Goal: Task Accomplishment & Management: Use online tool/utility

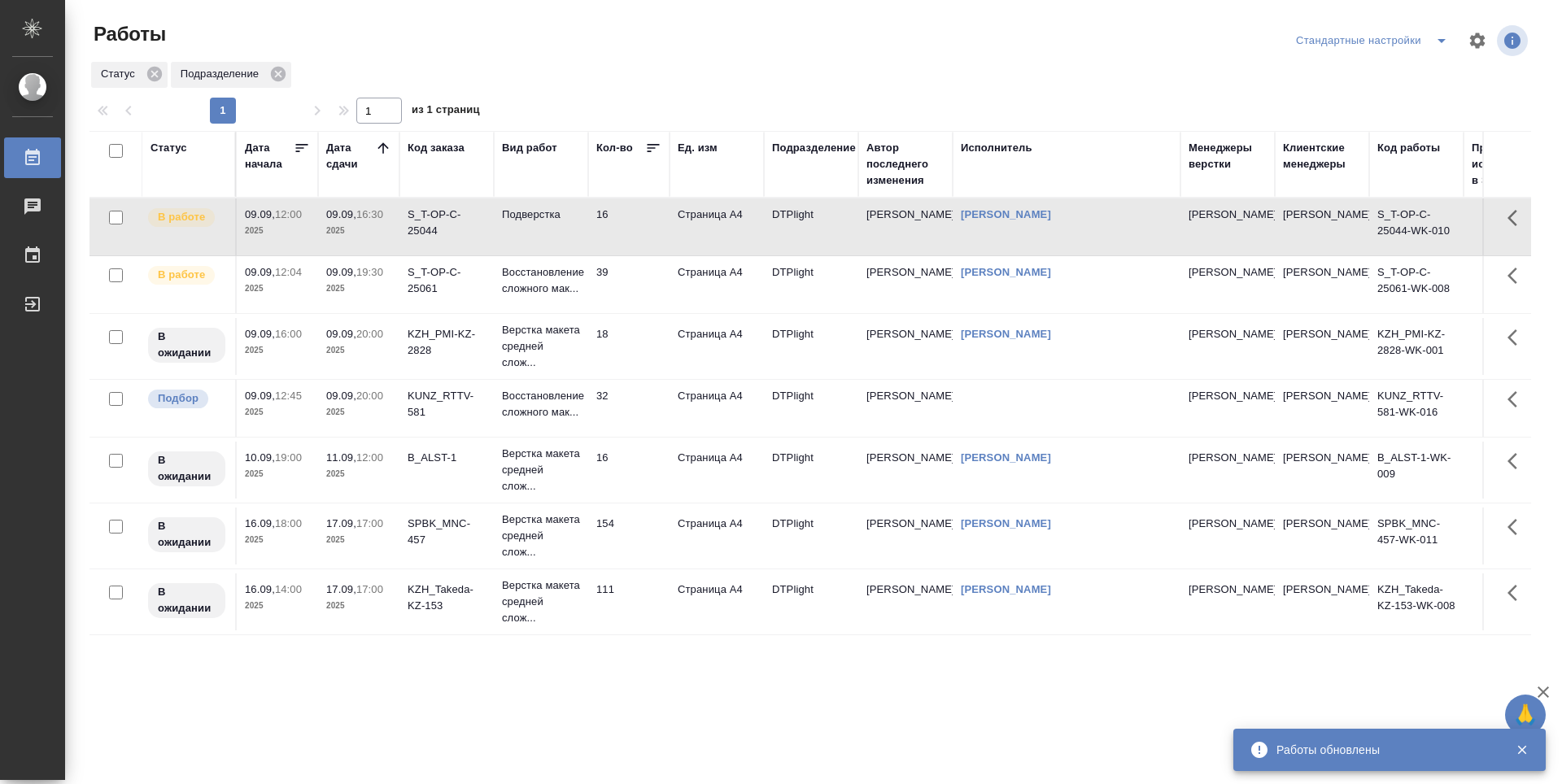
click at [641, 437] on td "32" at bounding box center [629, 408] width 81 height 57
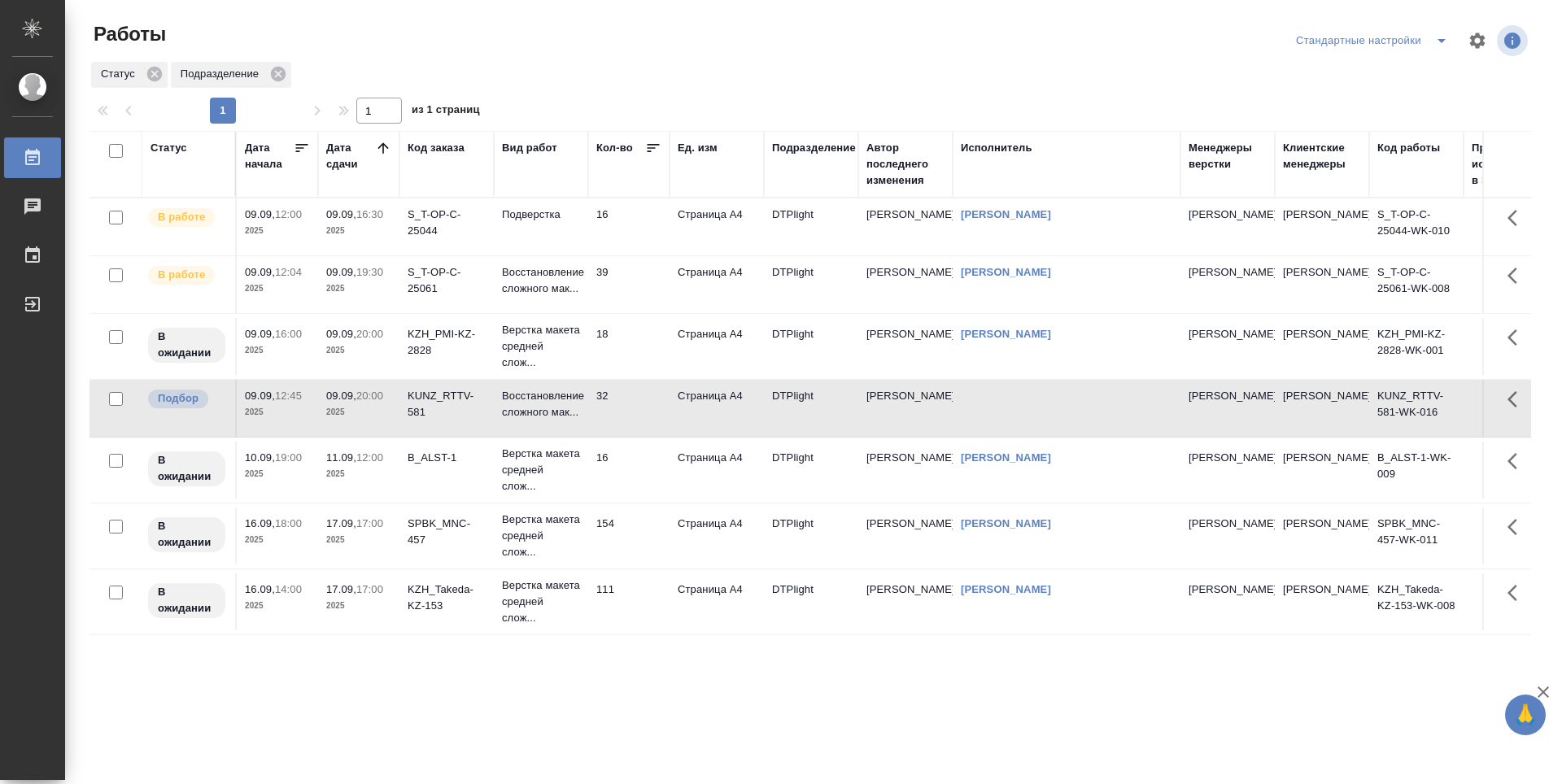
click at [384, 153] on icon at bounding box center [383, 147] width 16 height 16
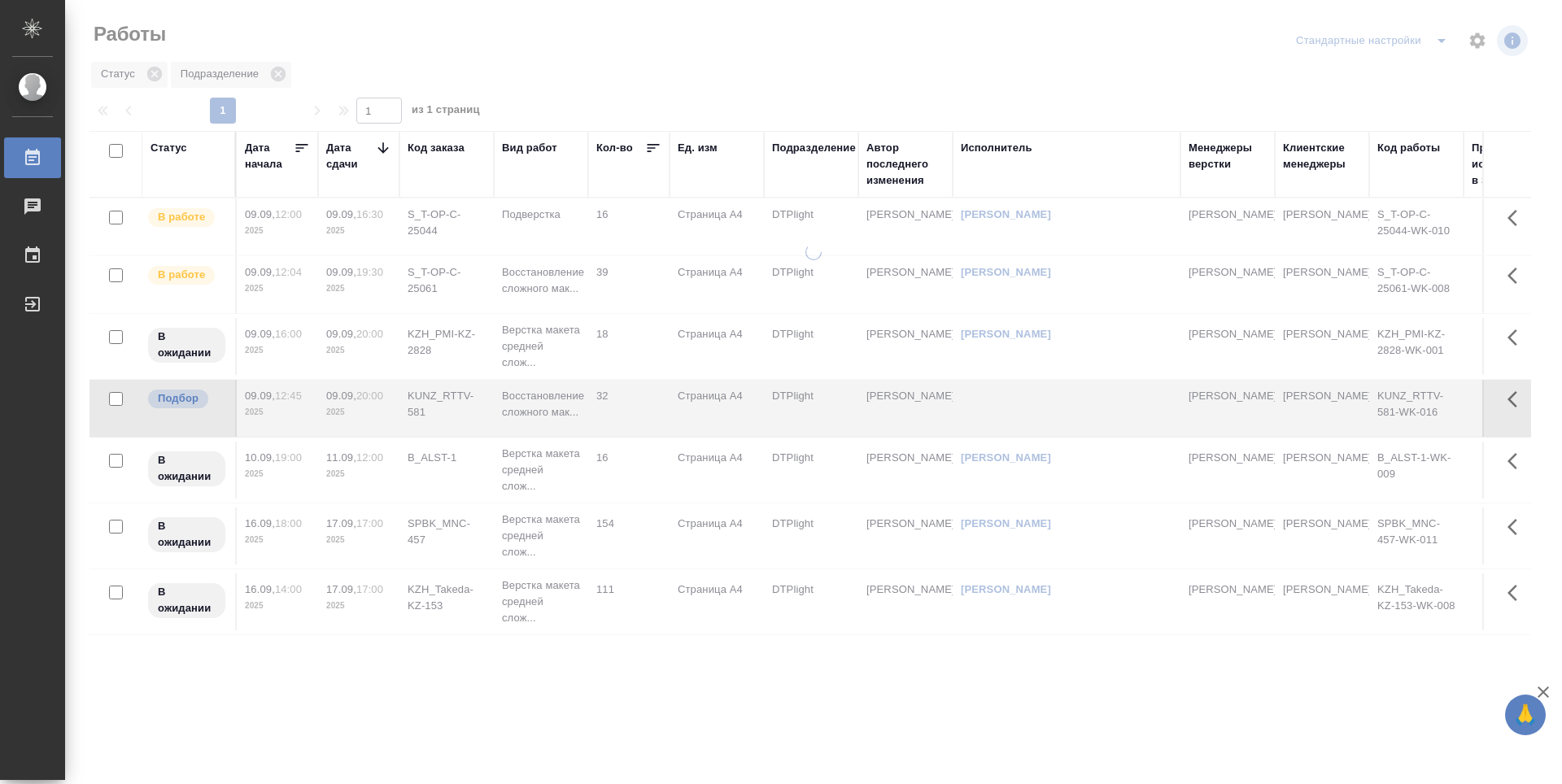
click at [384, 151] on icon at bounding box center [383, 147] width 11 height 11
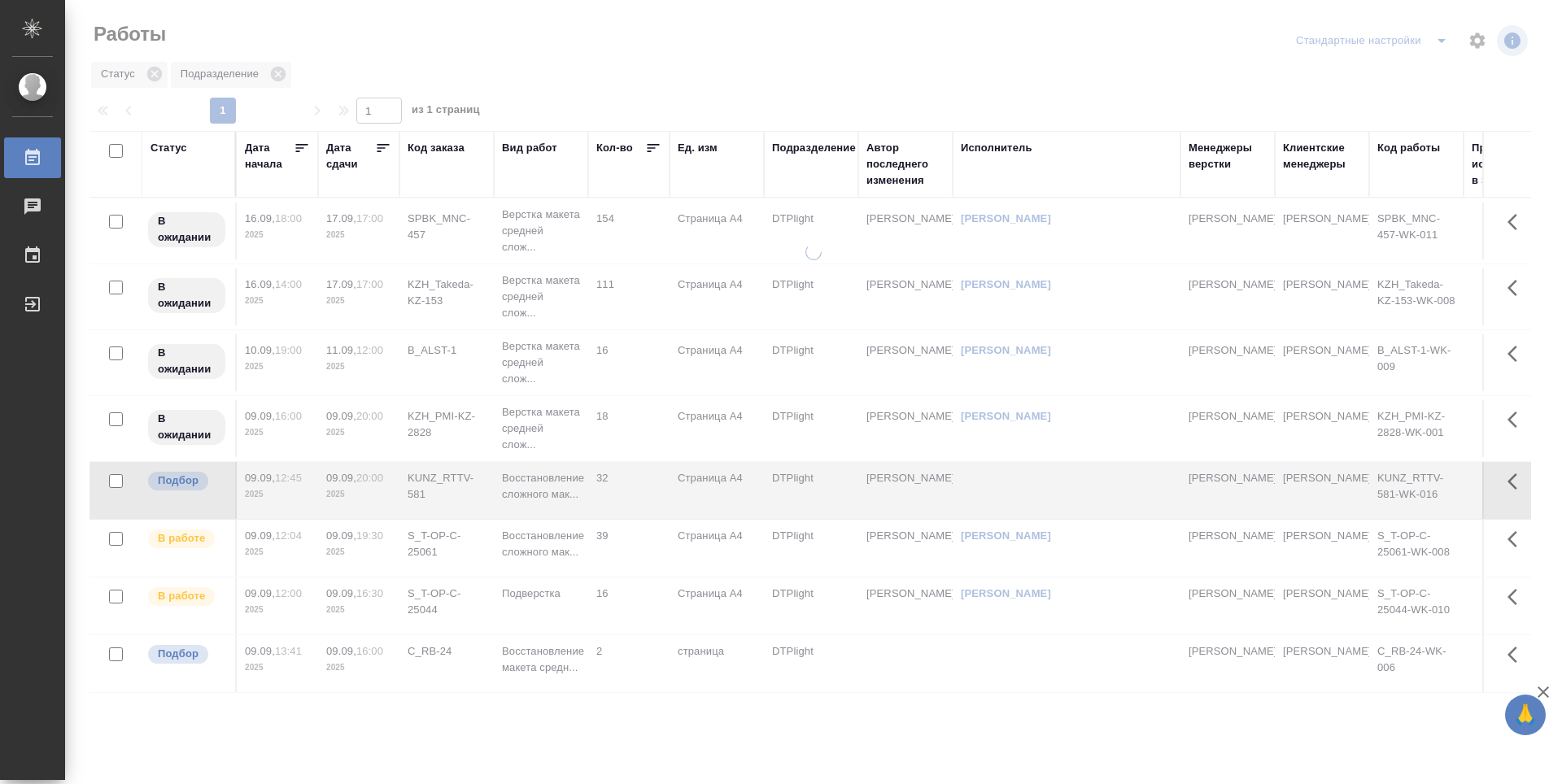
click at [383, 148] on icon at bounding box center [384, 148] width 12 height 8
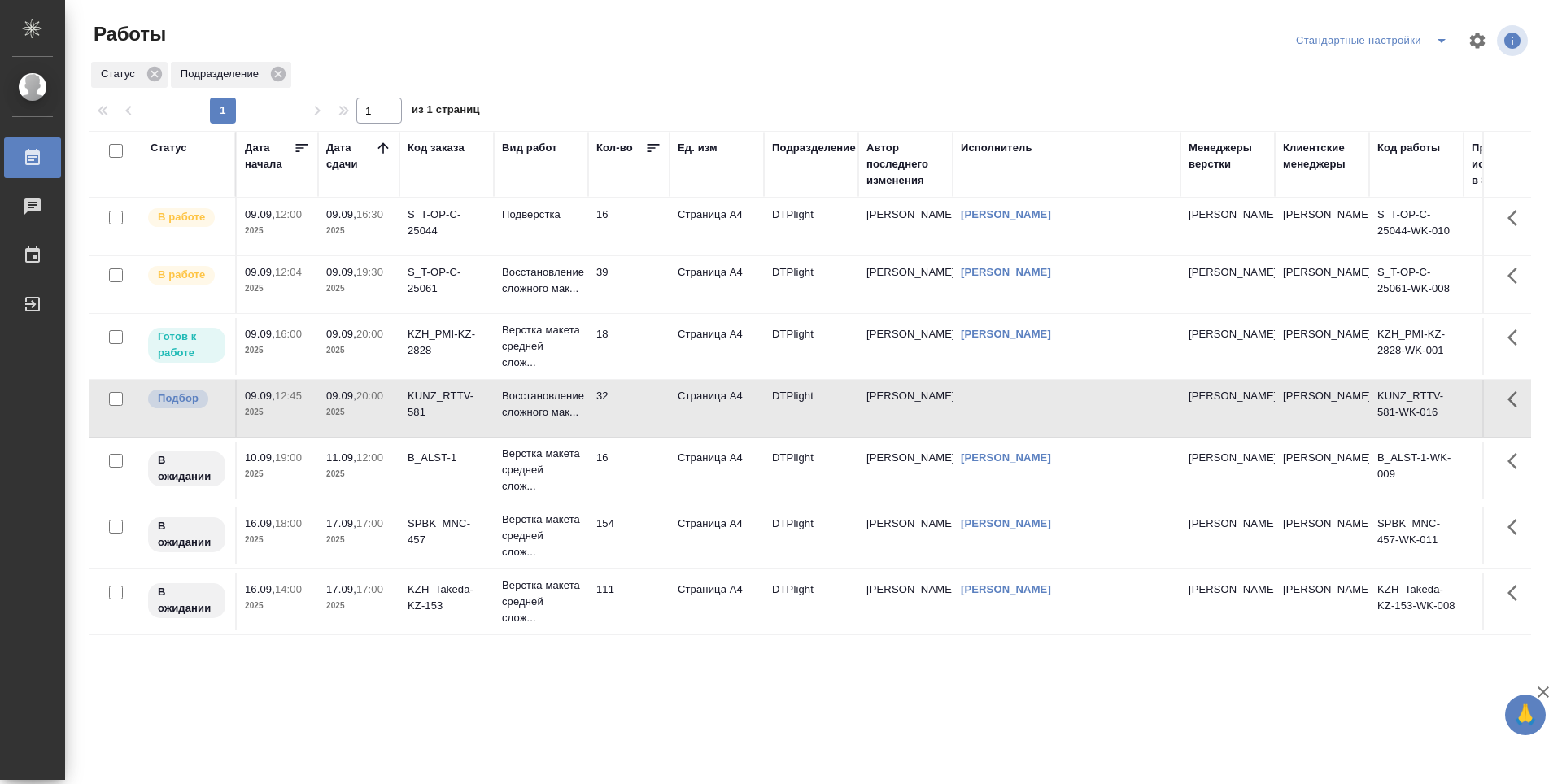
click at [638, 375] on td "18" at bounding box center [629, 347] width 81 height 57
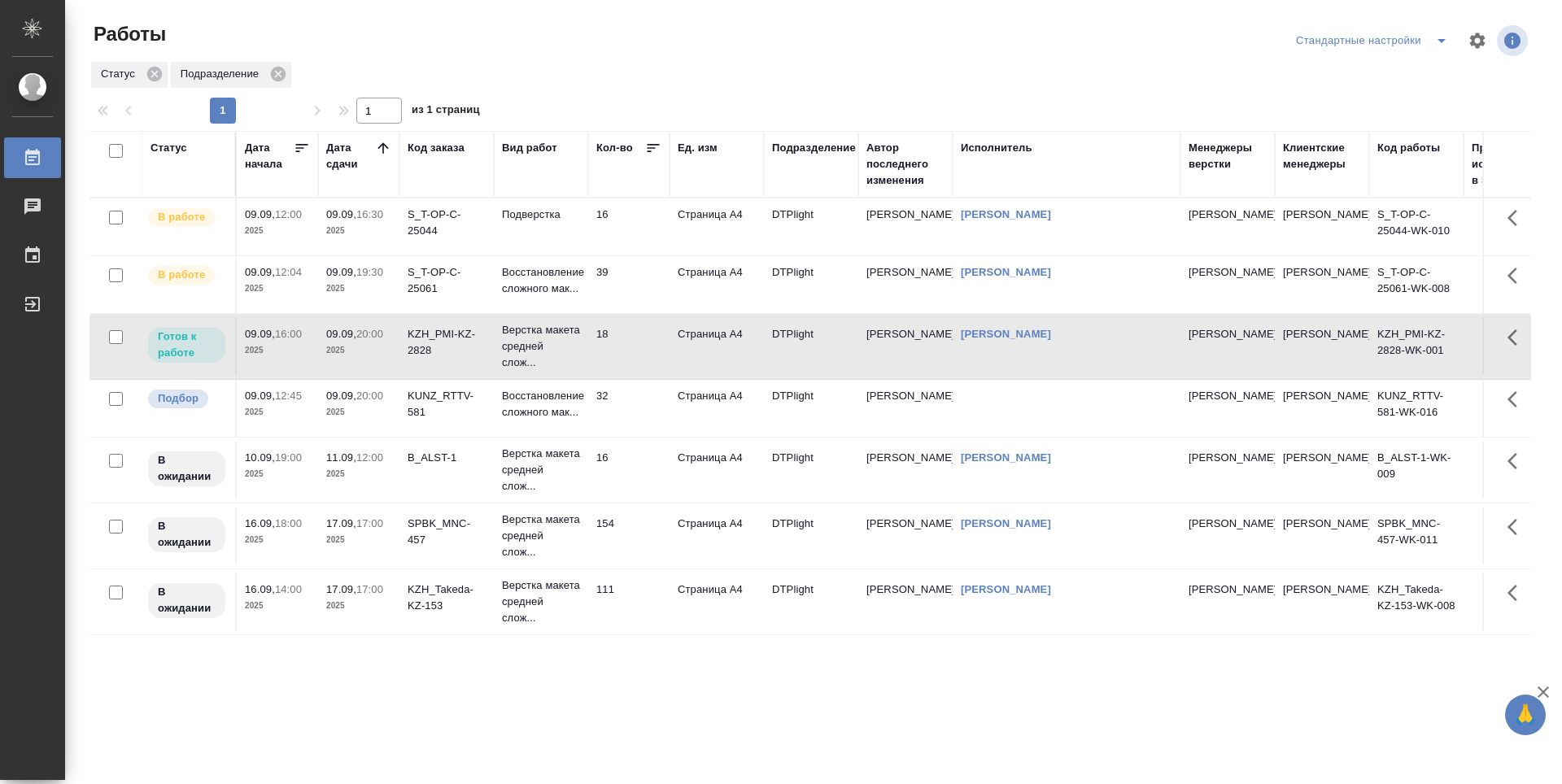
click at [632, 431] on td "32" at bounding box center [629, 408] width 81 height 57
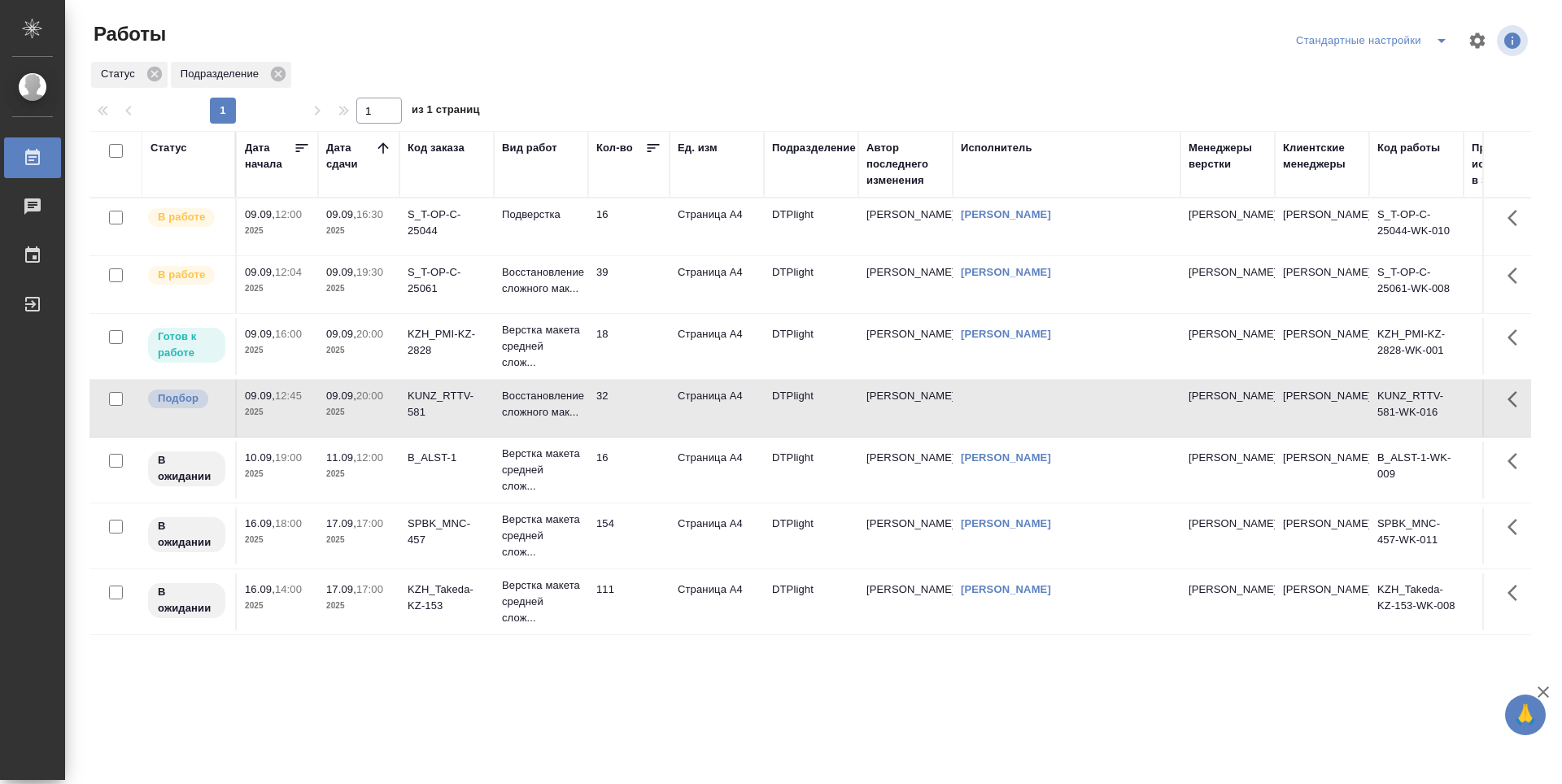
click at [628, 494] on td "16" at bounding box center [629, 471] width 81 height 57
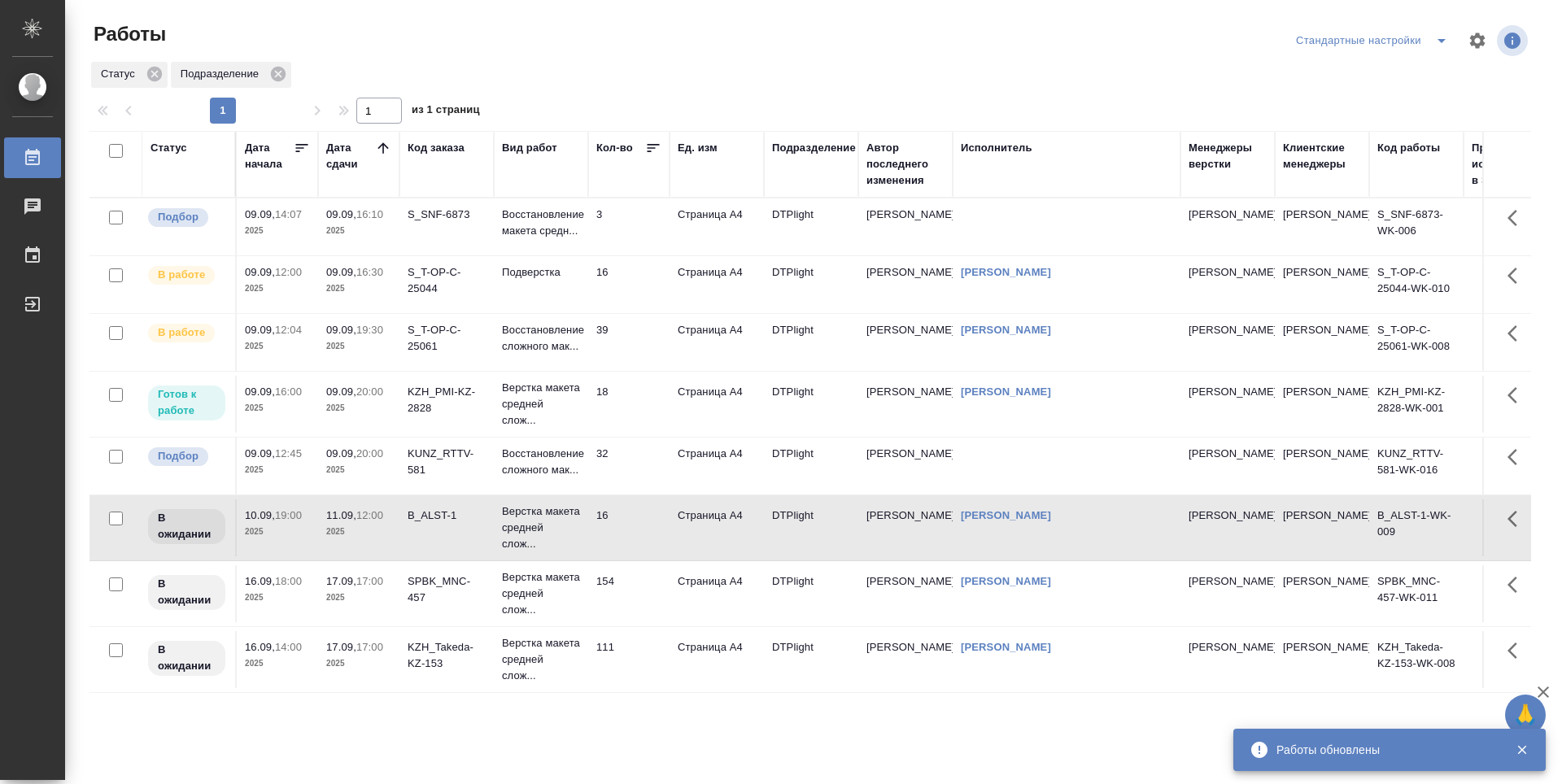
click at [614, 313] on td "16" at bounding box center [629, 285] width 81 height 57
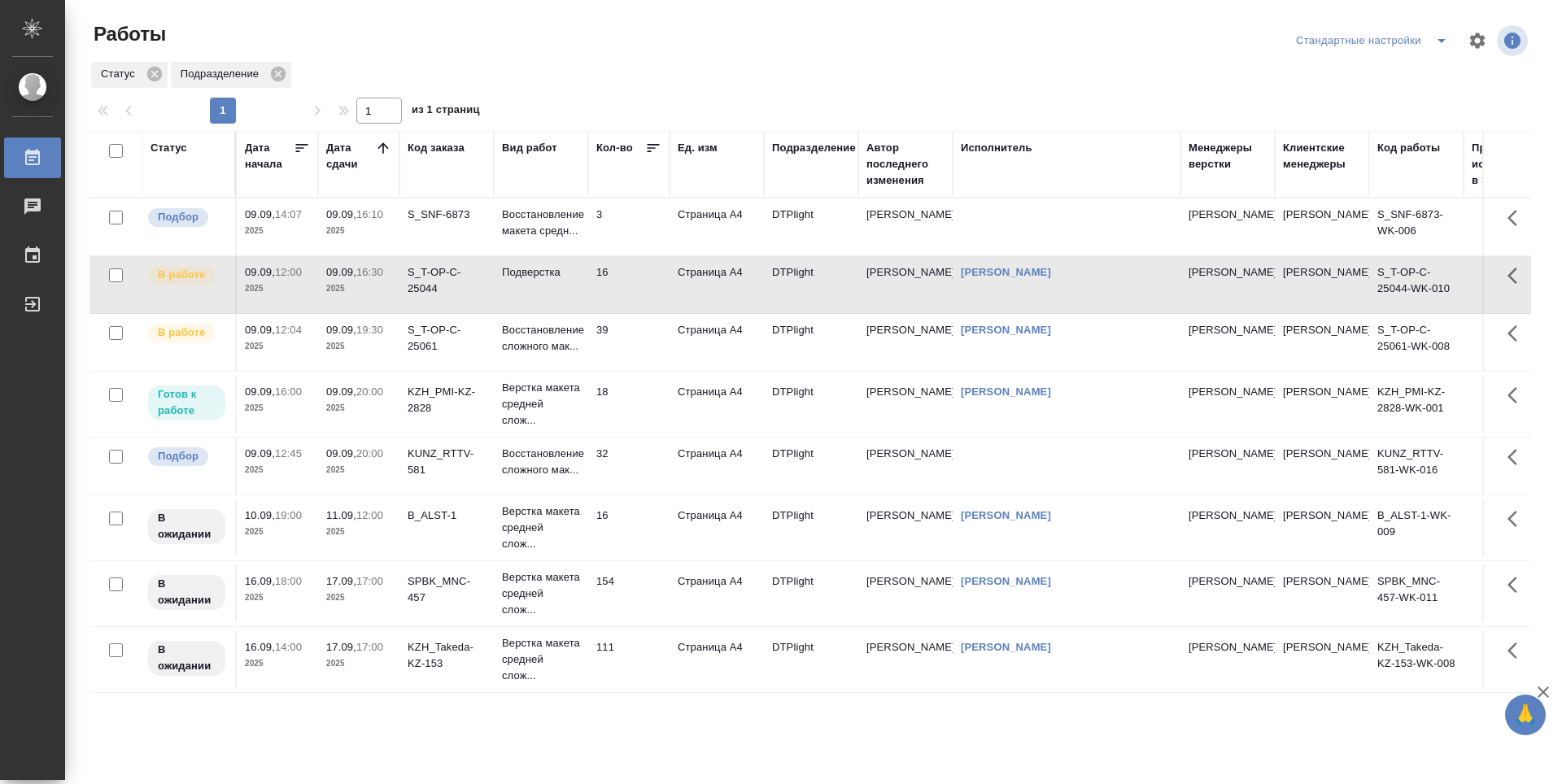
click at [630, 492] on td "32" at bounding box center [629, 467] width 81 height 57
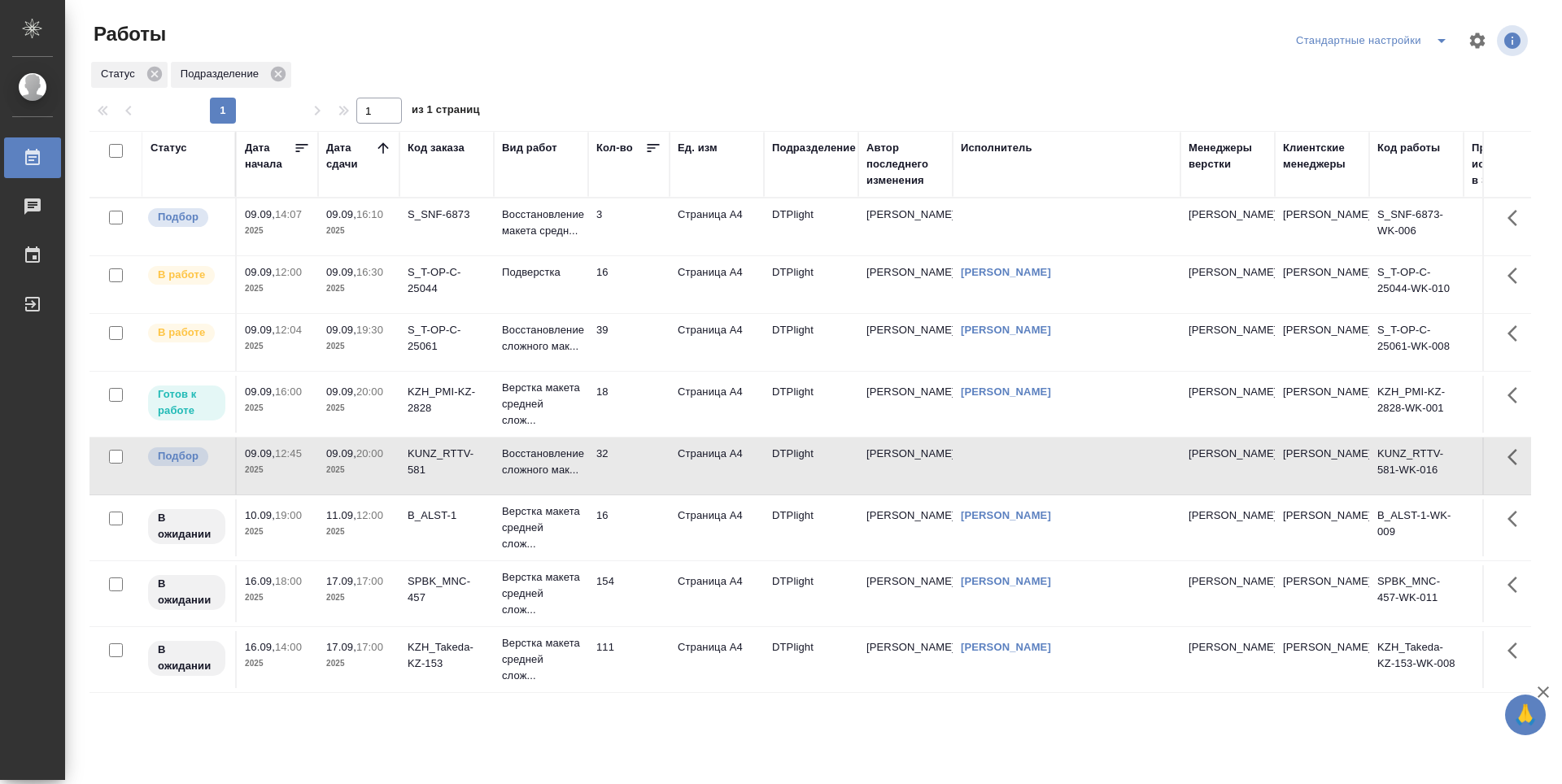
click at [383, 146] on icon at bounding box center [383, 147] width 16 height 16
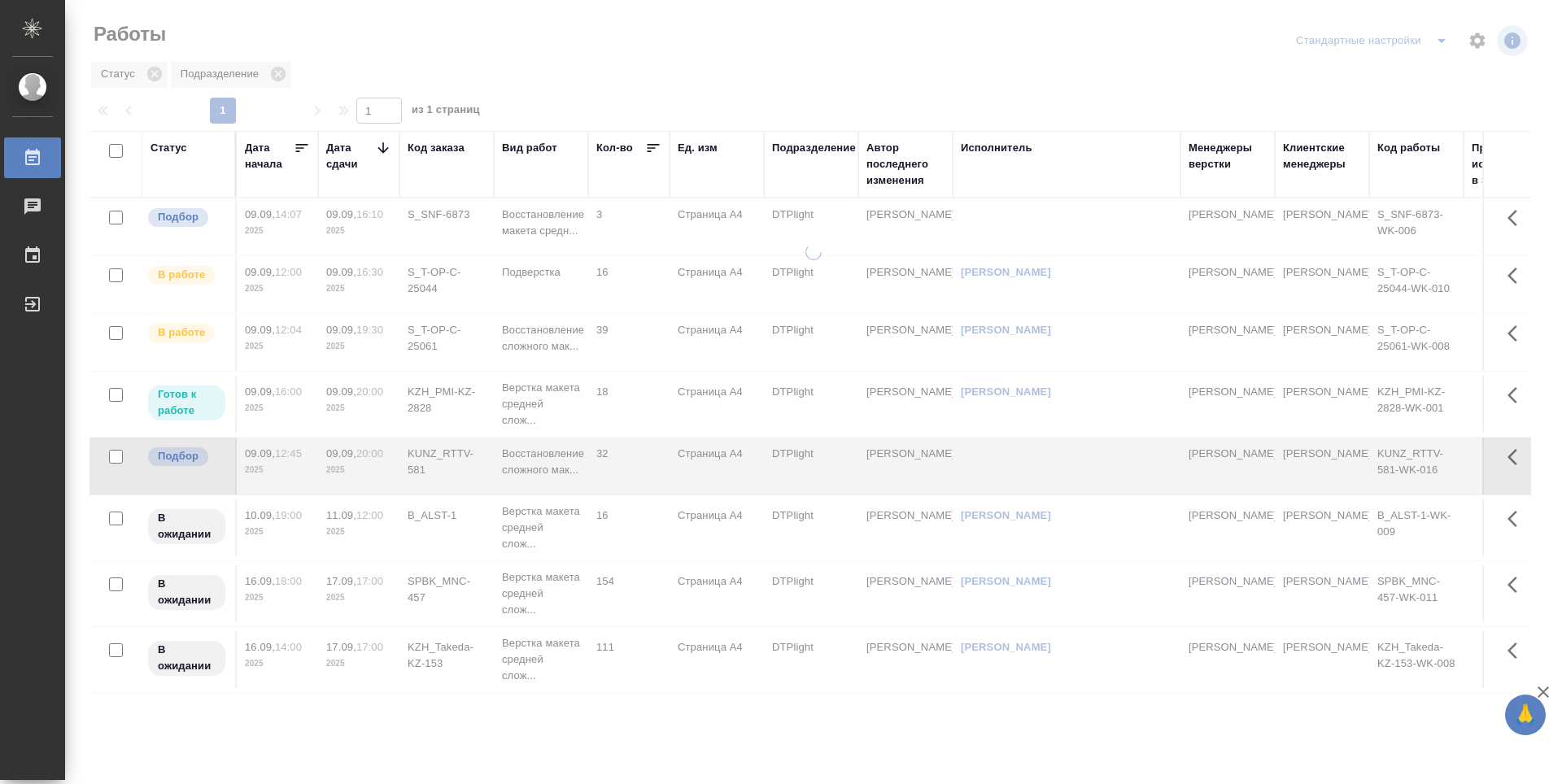
click at [383, 146] on icon at bounding box center [383, 147] width 16 height 16
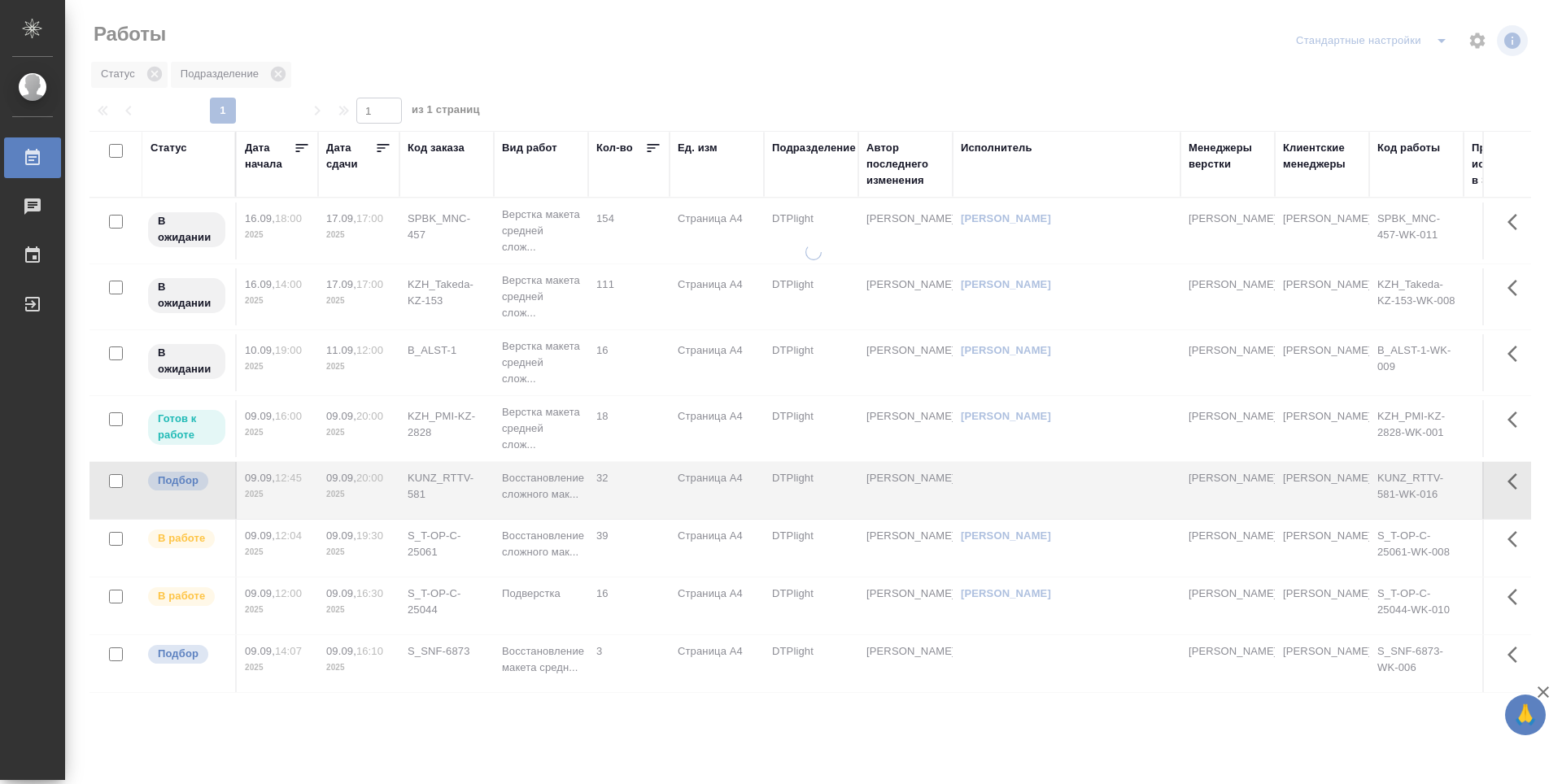
click at [383, 146] on icon at bounding box center [383, 147] width 16 height 16
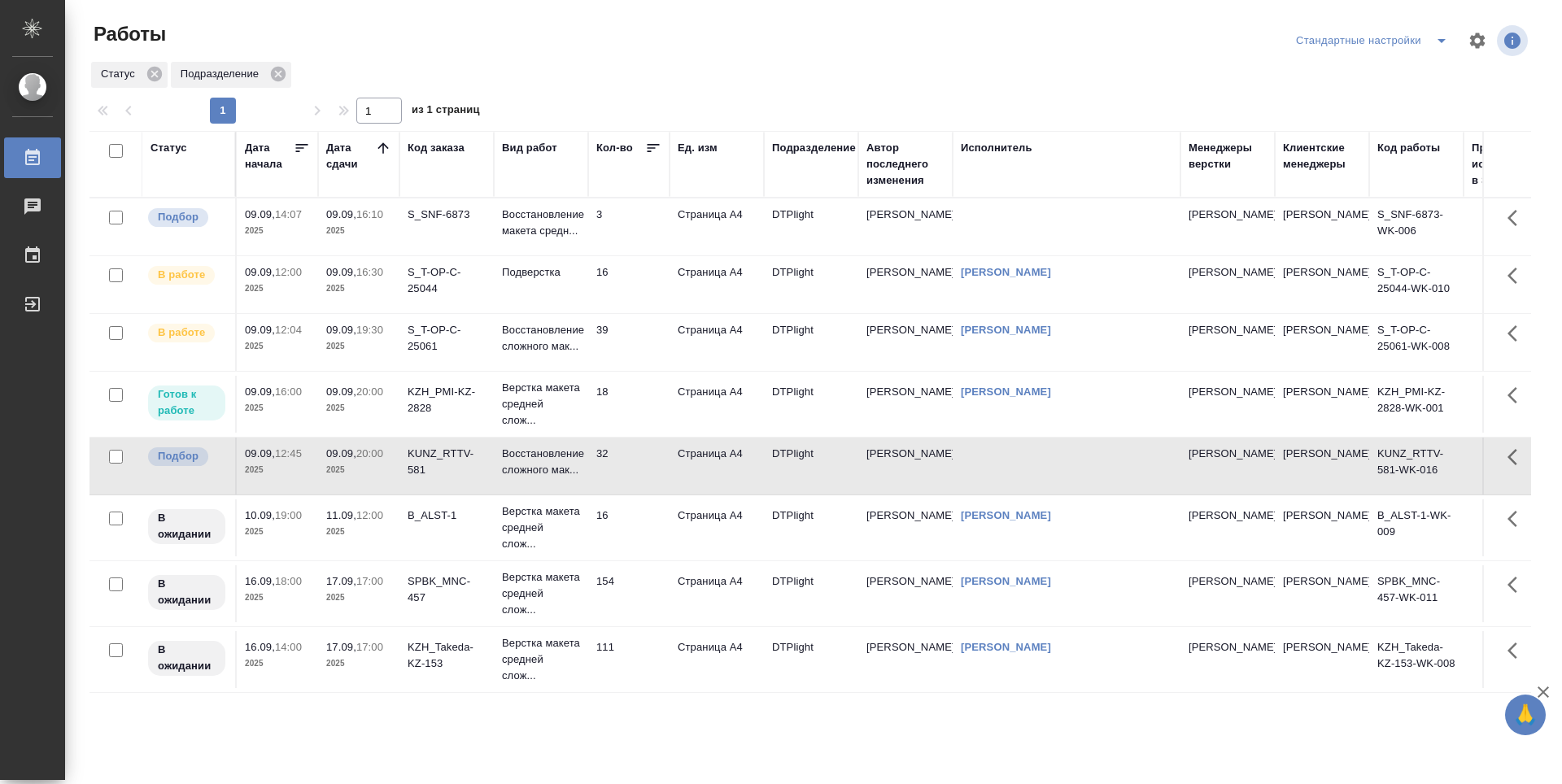
click at [375, 147] on icon at bounding box center [383, 147] width 16 height 16
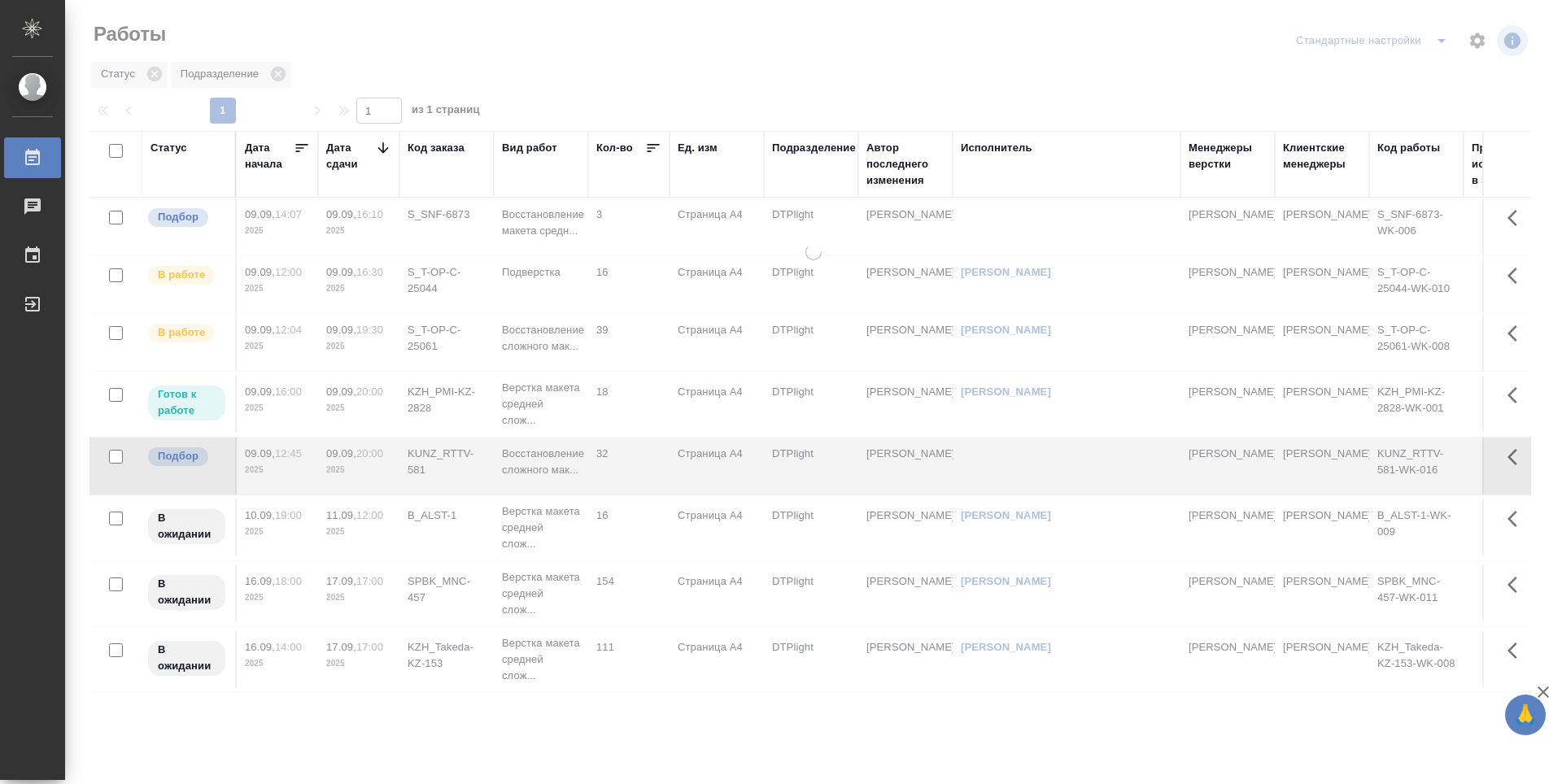
click at [377, 148] on icon at bounding box center [383, 147] width 16 height 16
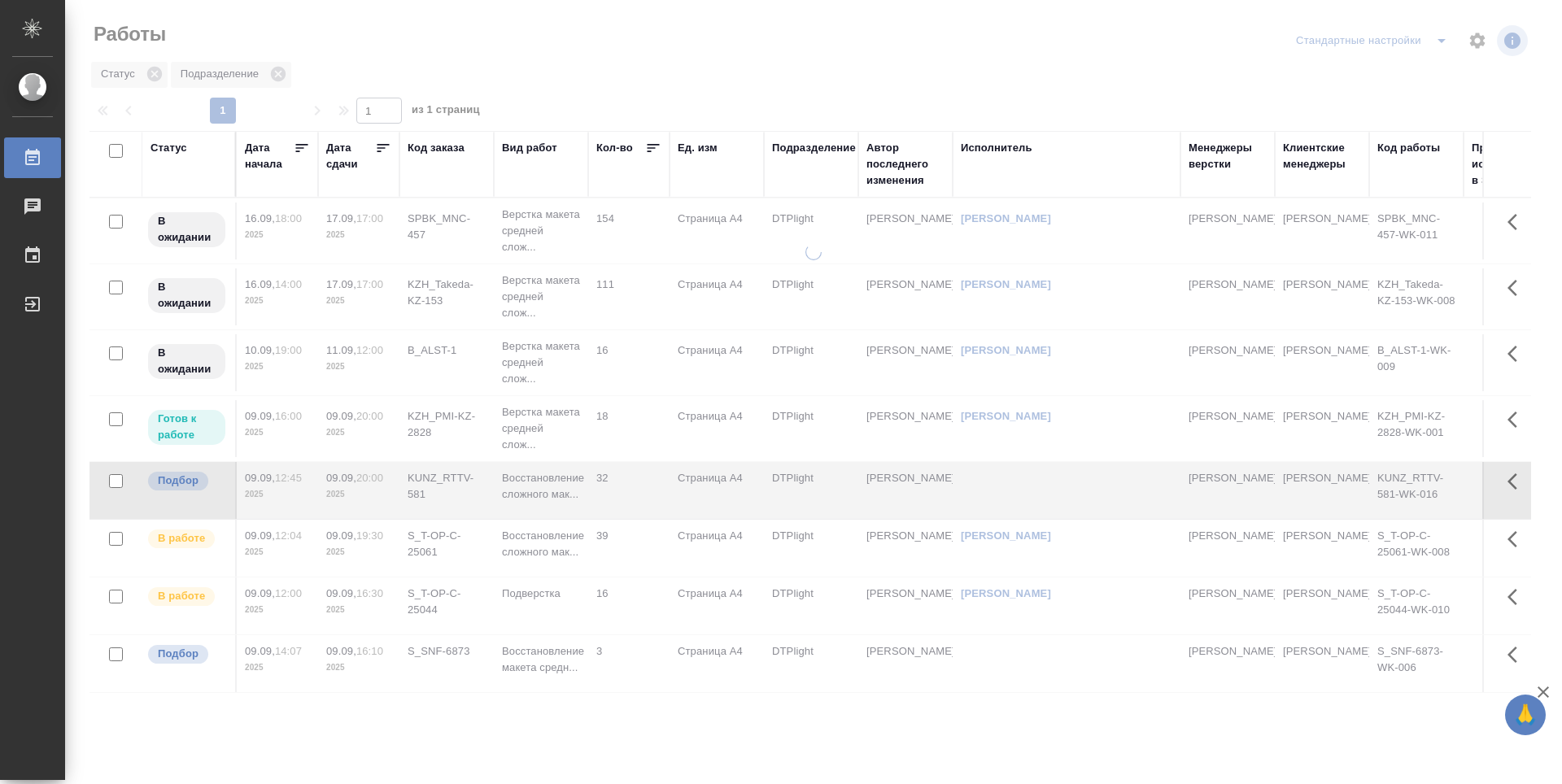
click at [377, 148] on icon at bounding box center [383, 147] width 16 height 16
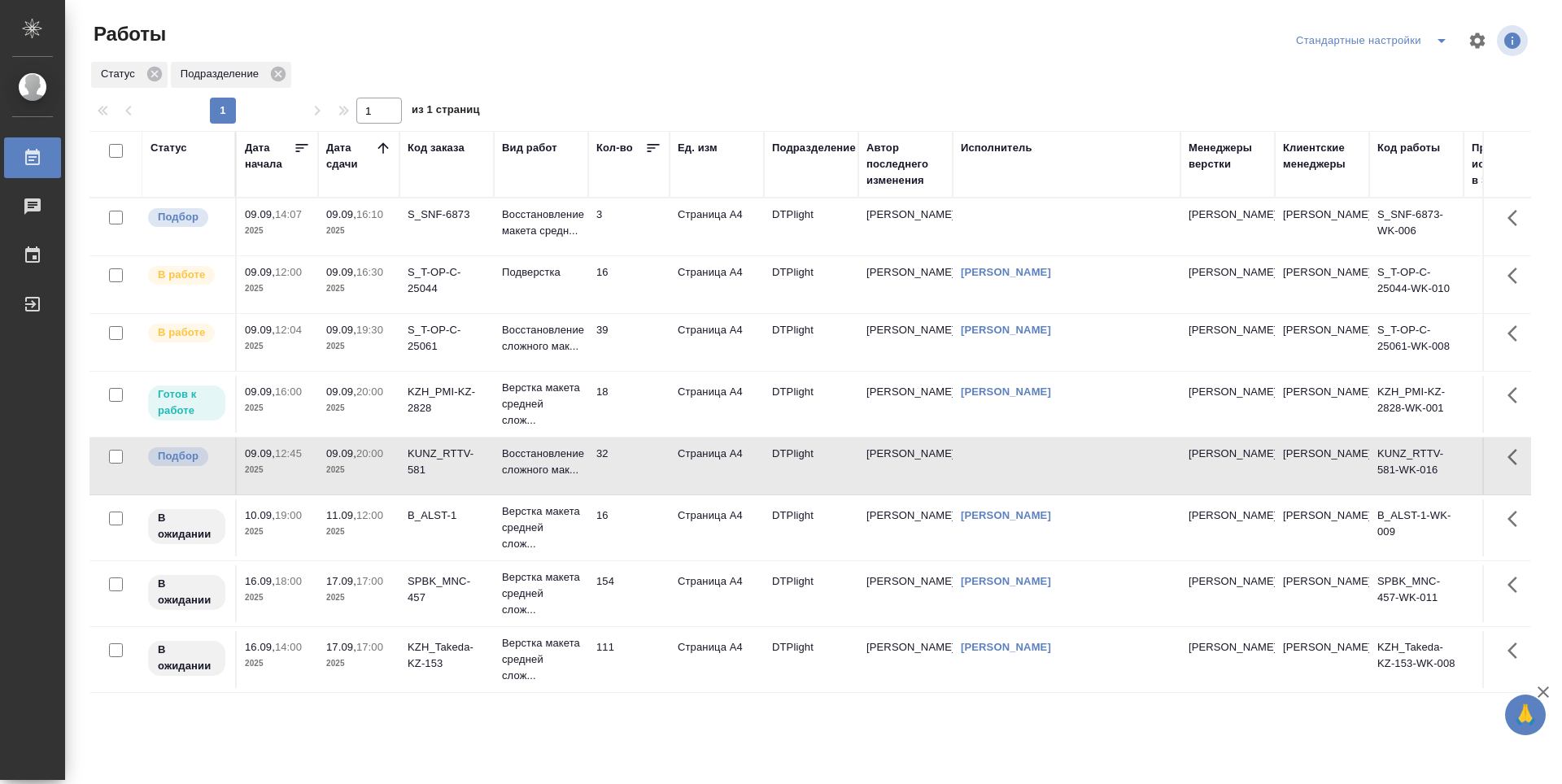
scroll to position [13, 0]
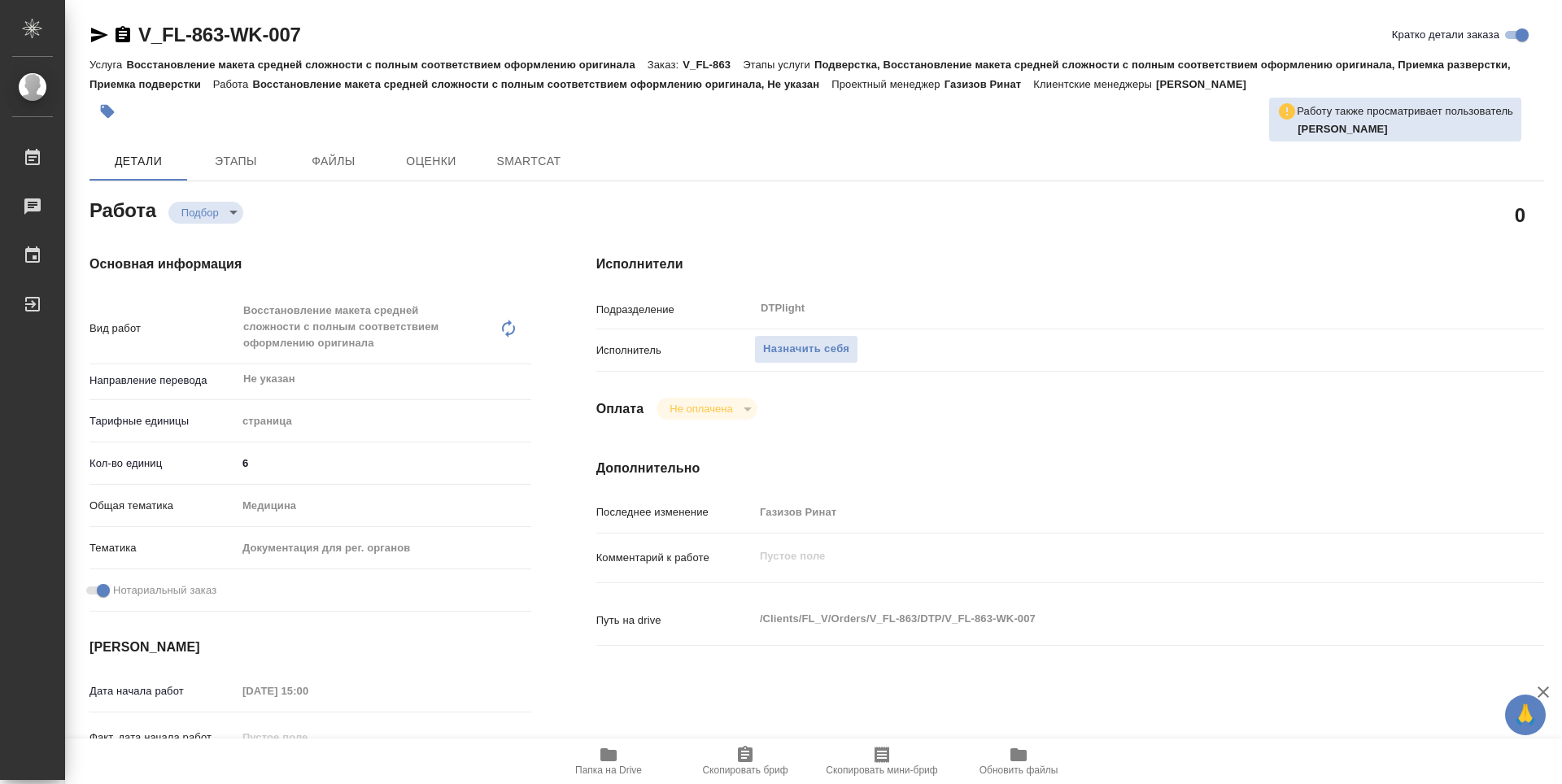
type textarea "x"
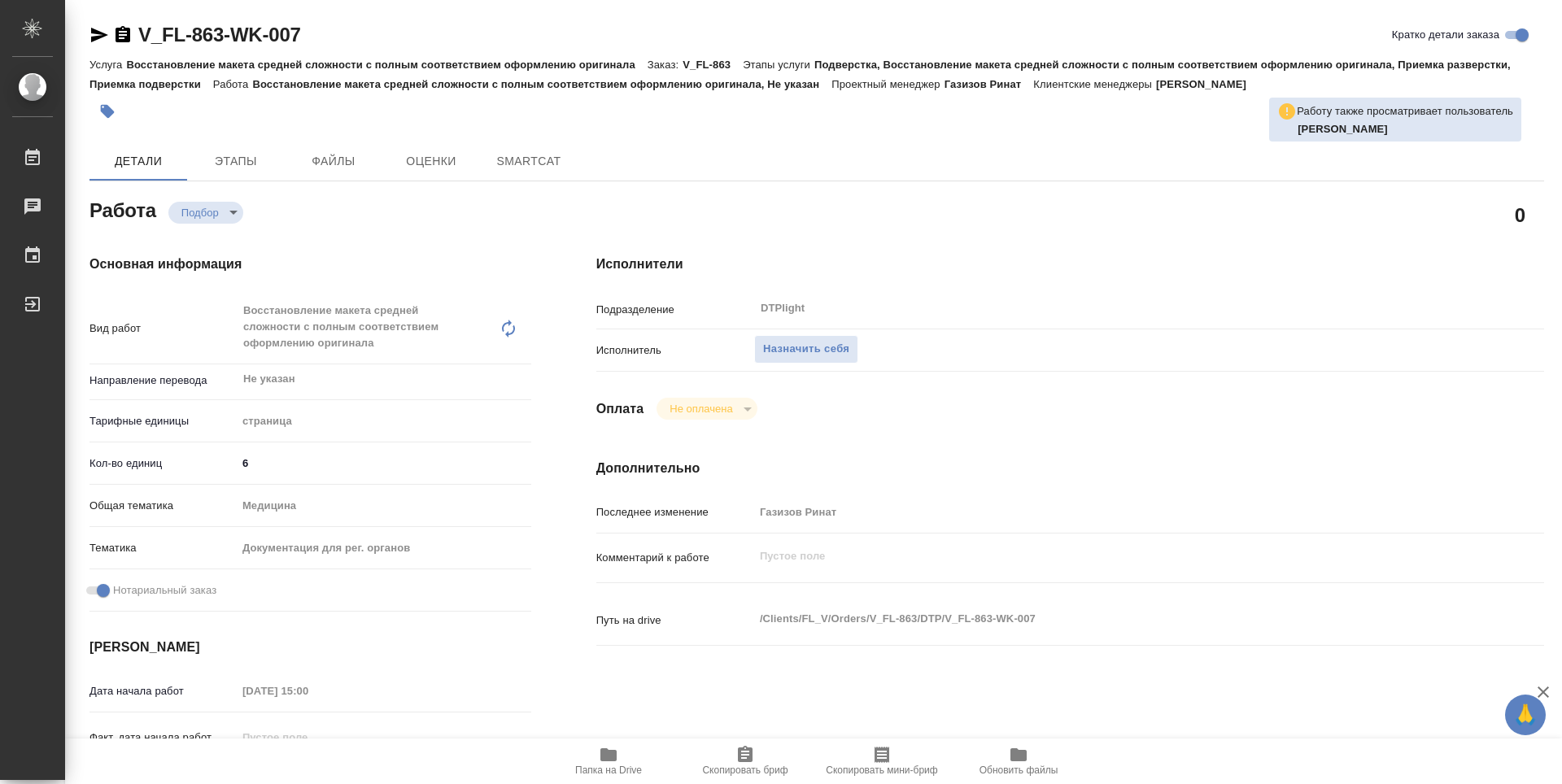
type textarea "x"
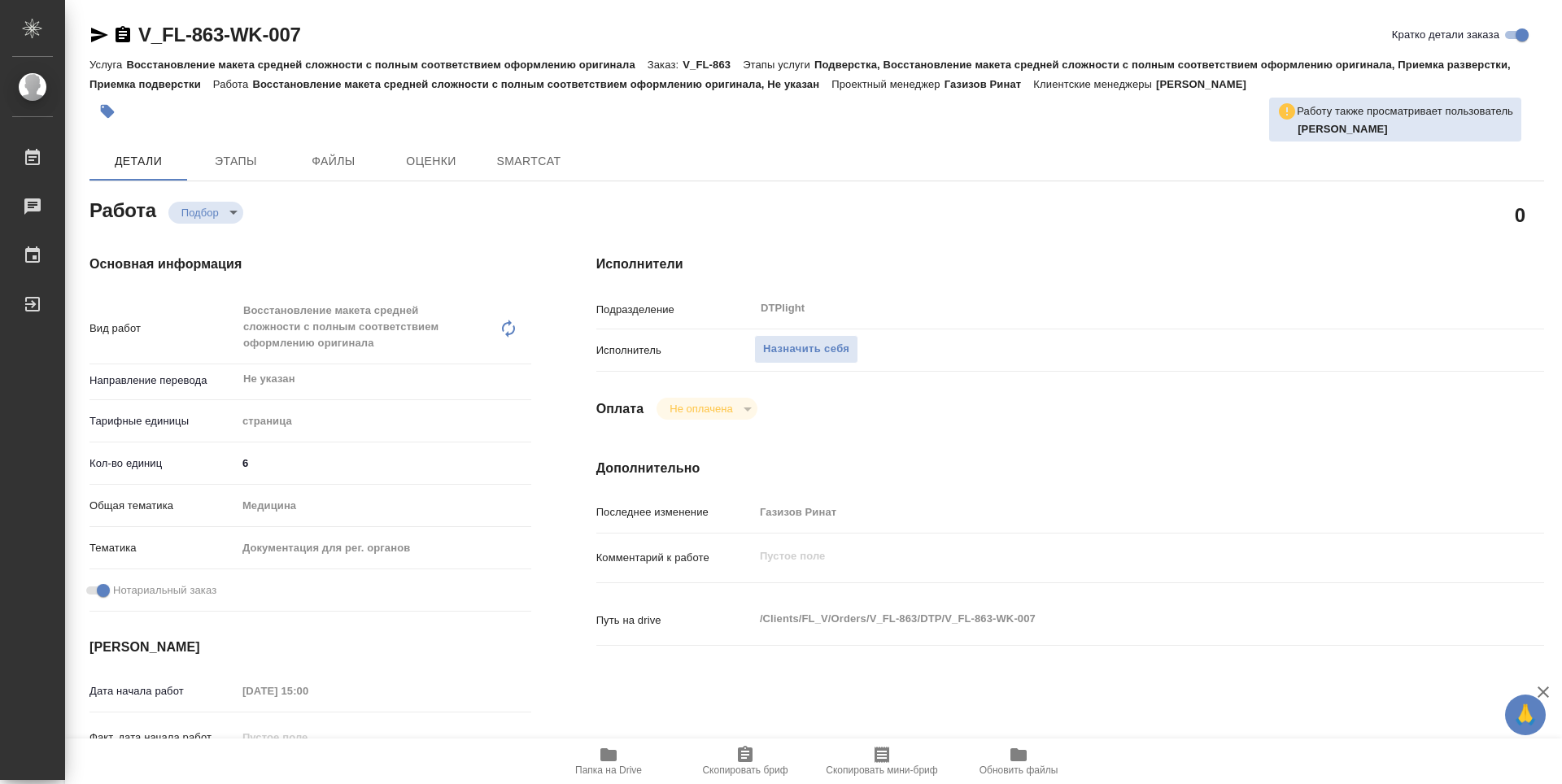
type textarea "x"
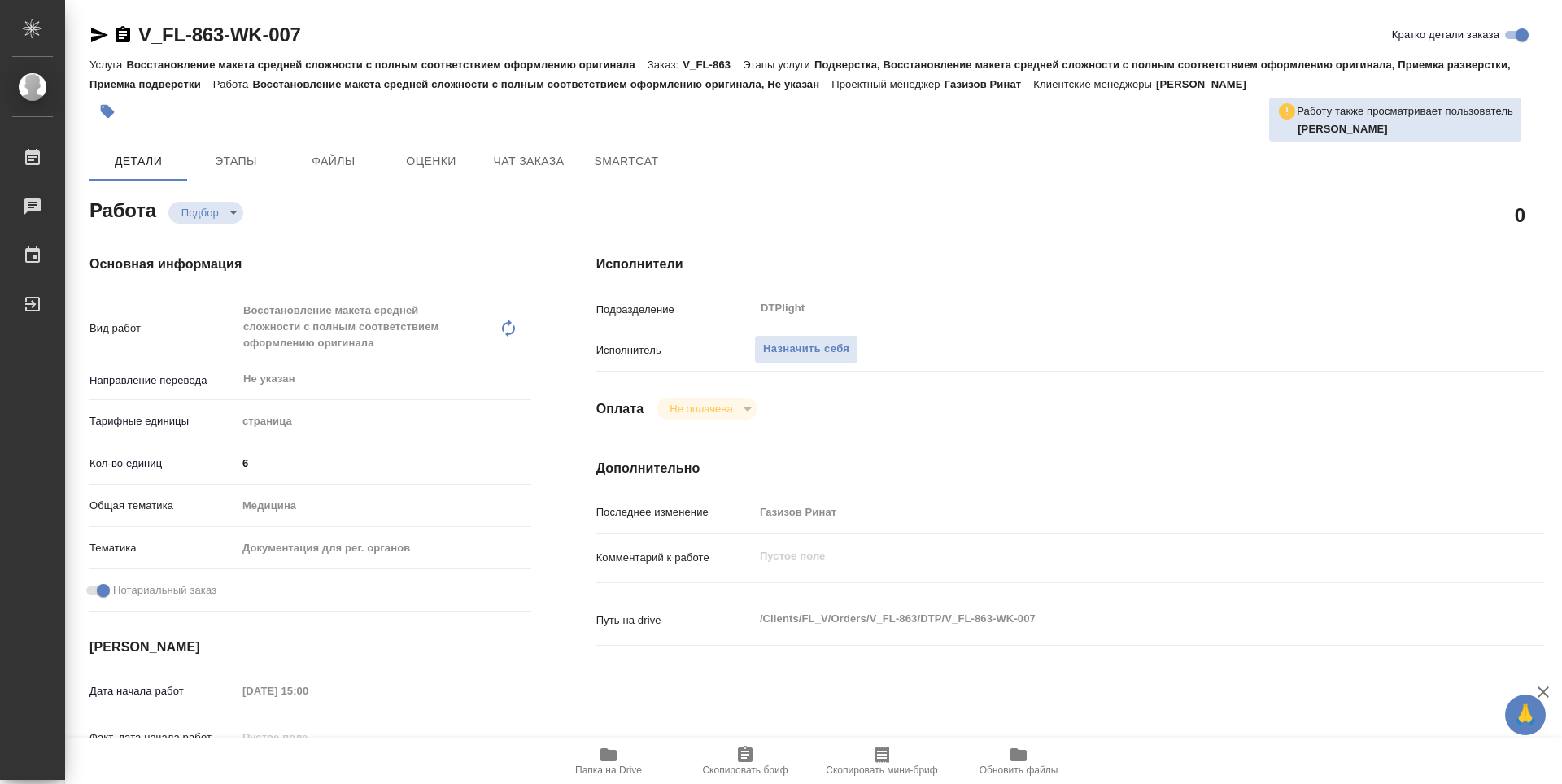
click at [603, 766] on span "Папка на Drive" at bounding box center [608, 770] width 66 height 12
type textarea "x"
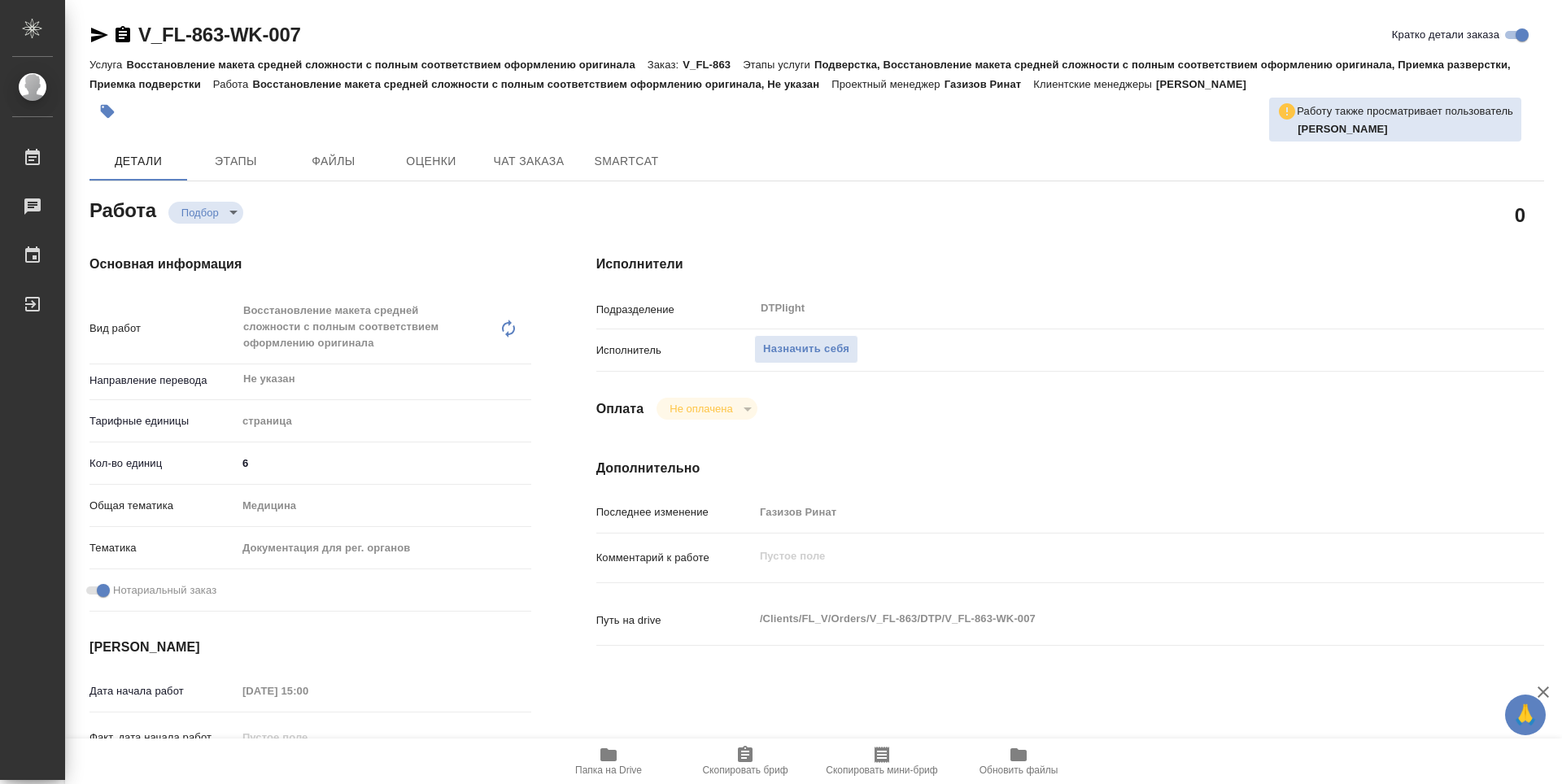
type textarea "x"
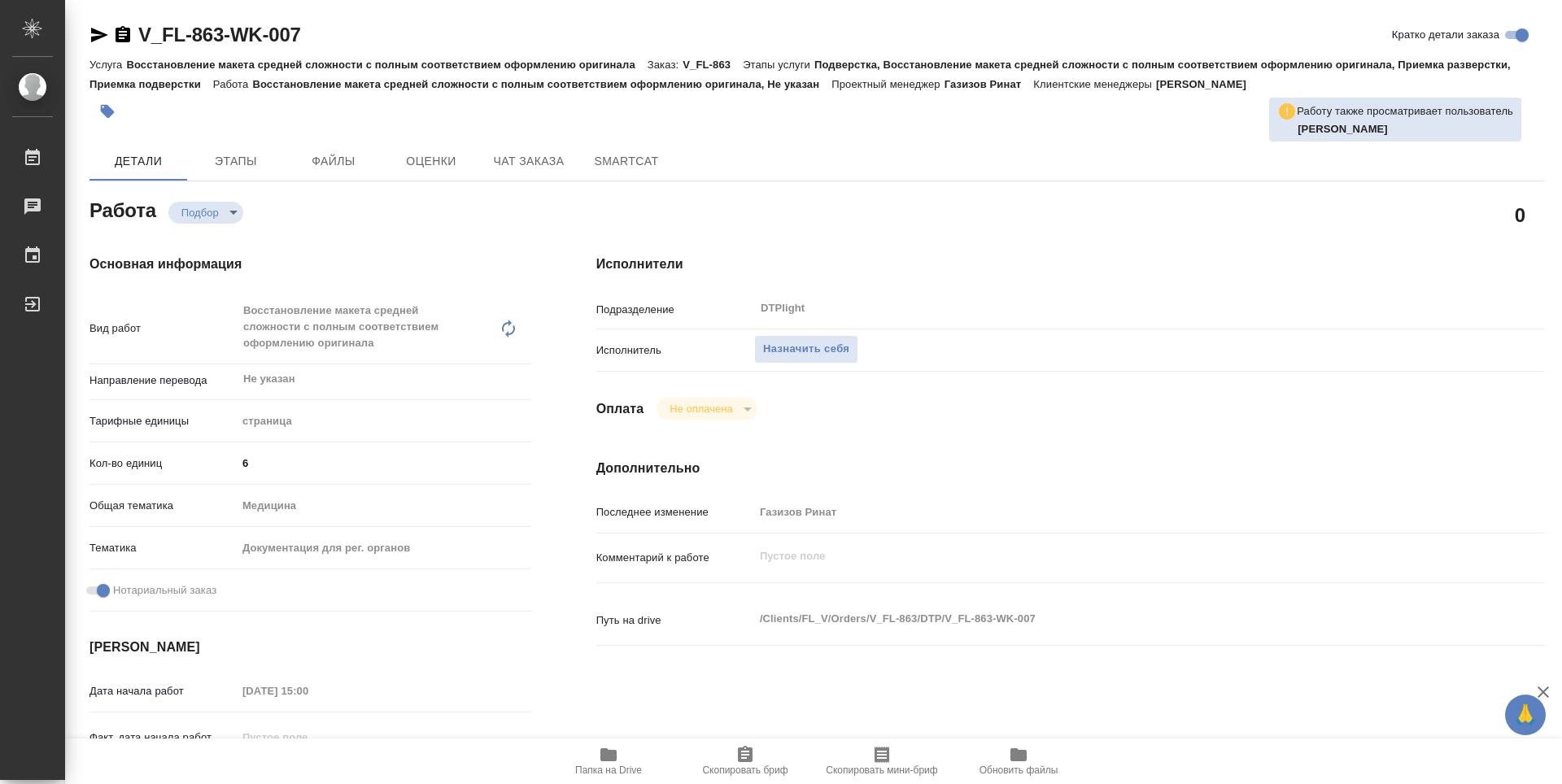
type textarea "x"
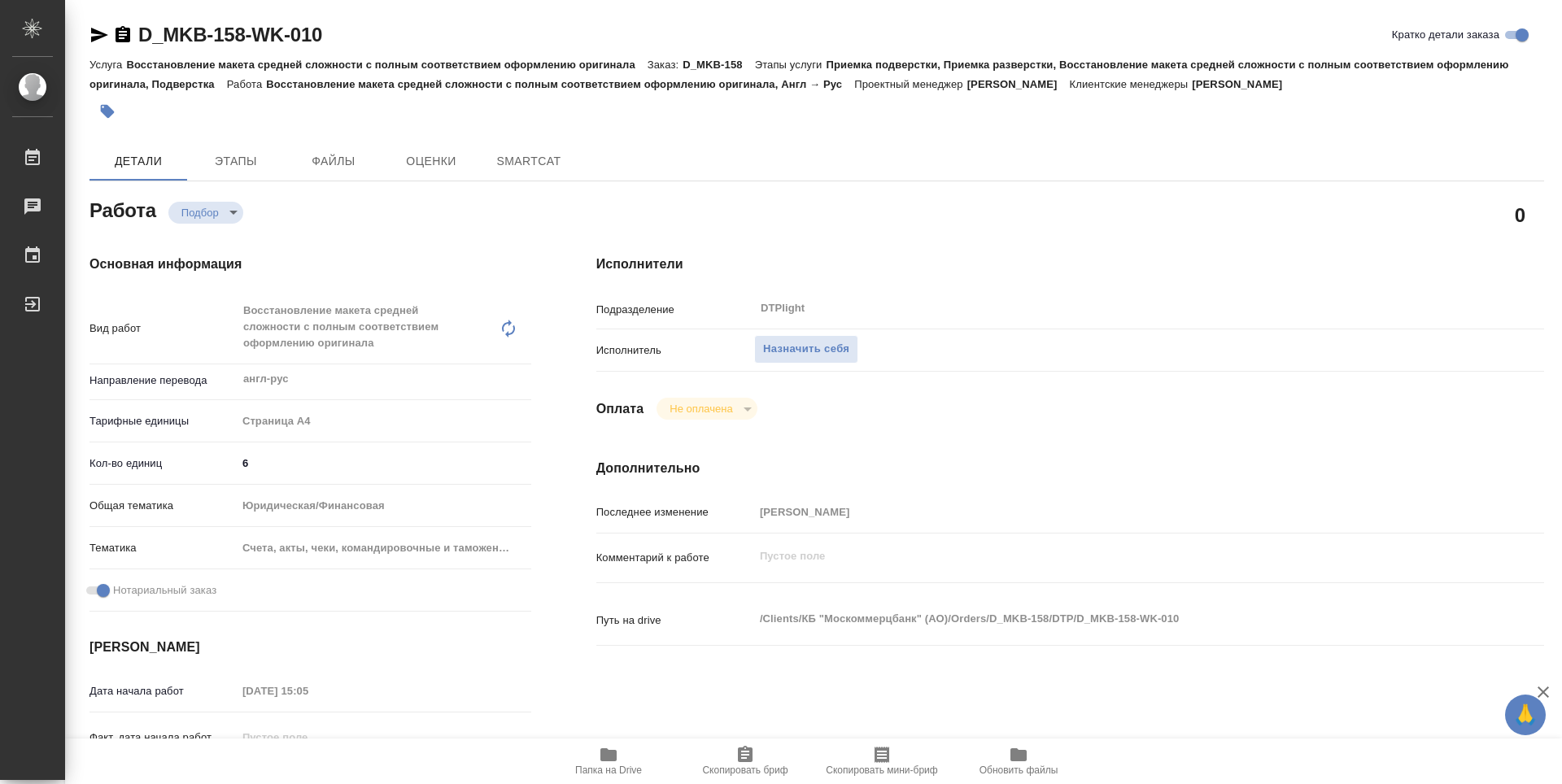
type textarea "x"
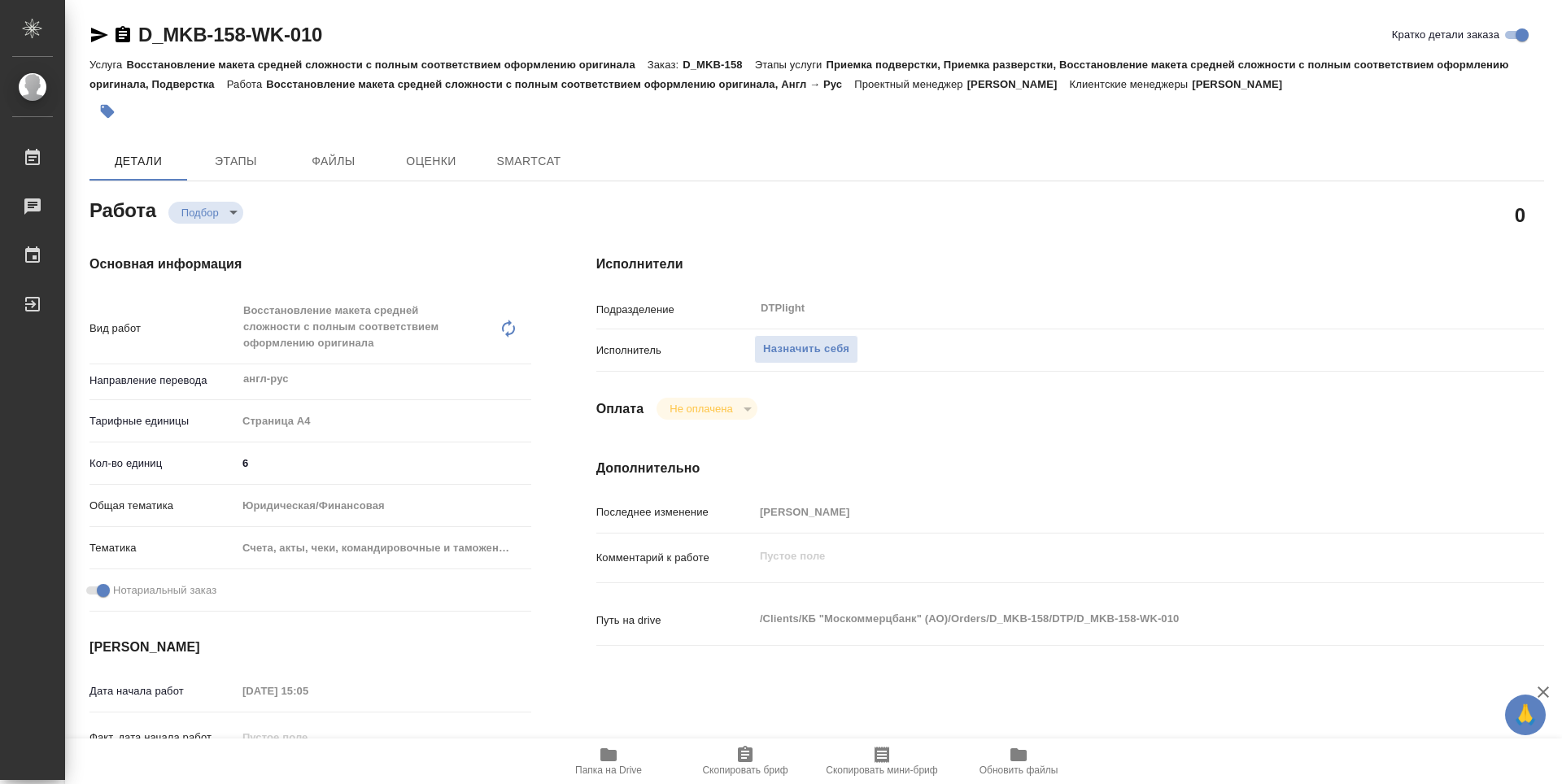
type textarea "x"
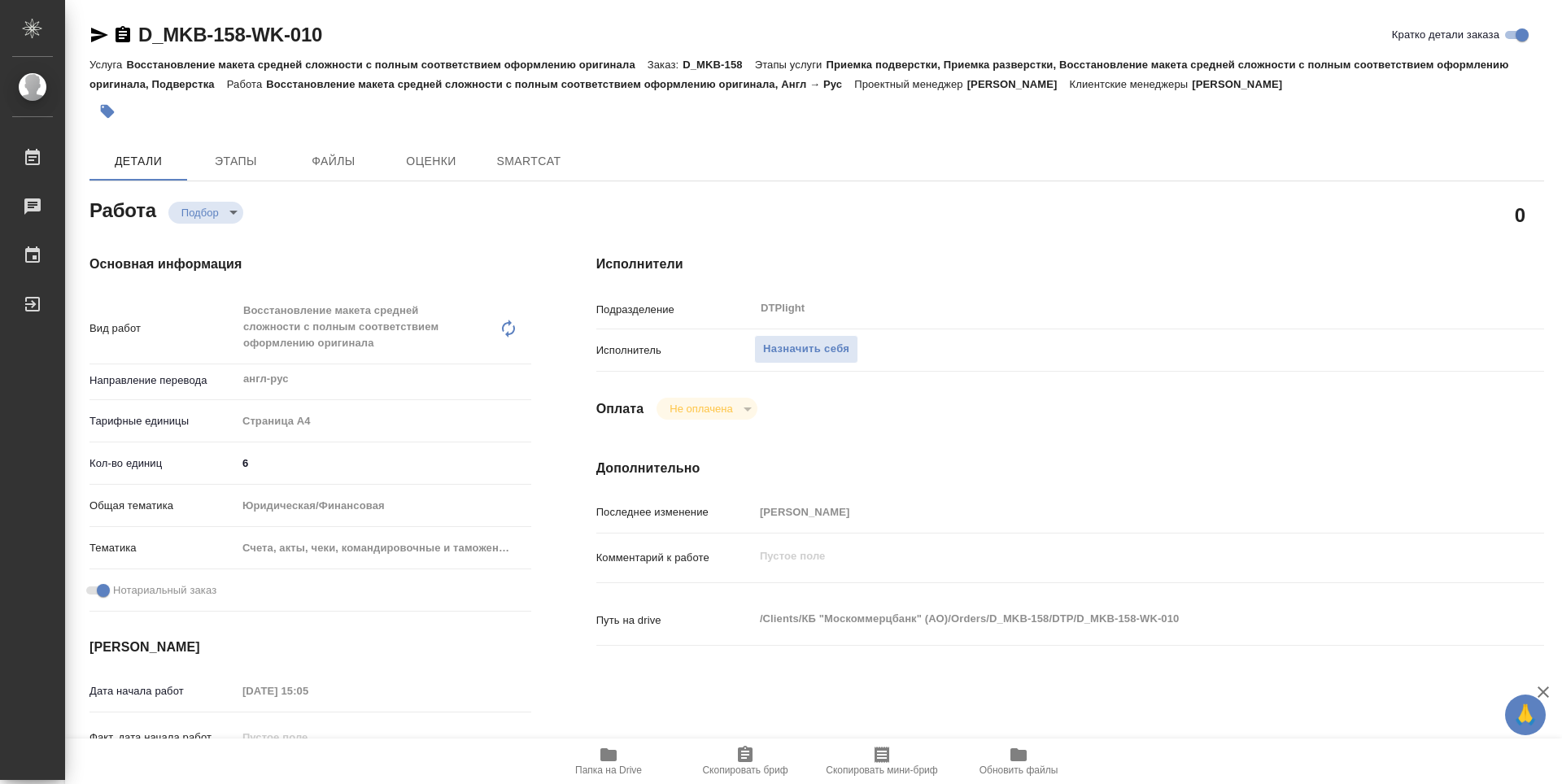
type textarea "x"
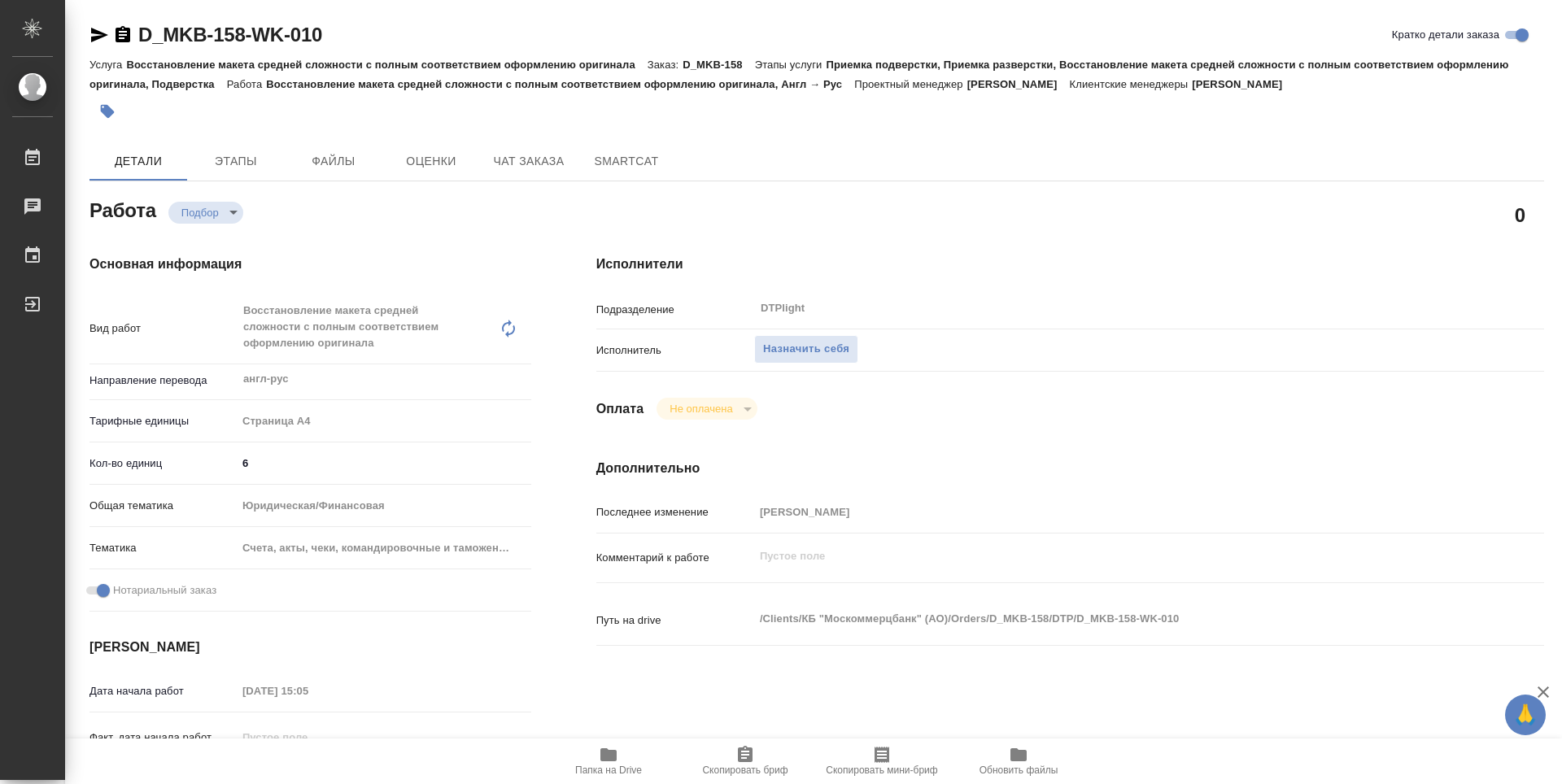
click at [636, 762] on span "Папка на Drive" at bounding box center [608, 760] width 117 height 31
type textarea "x"
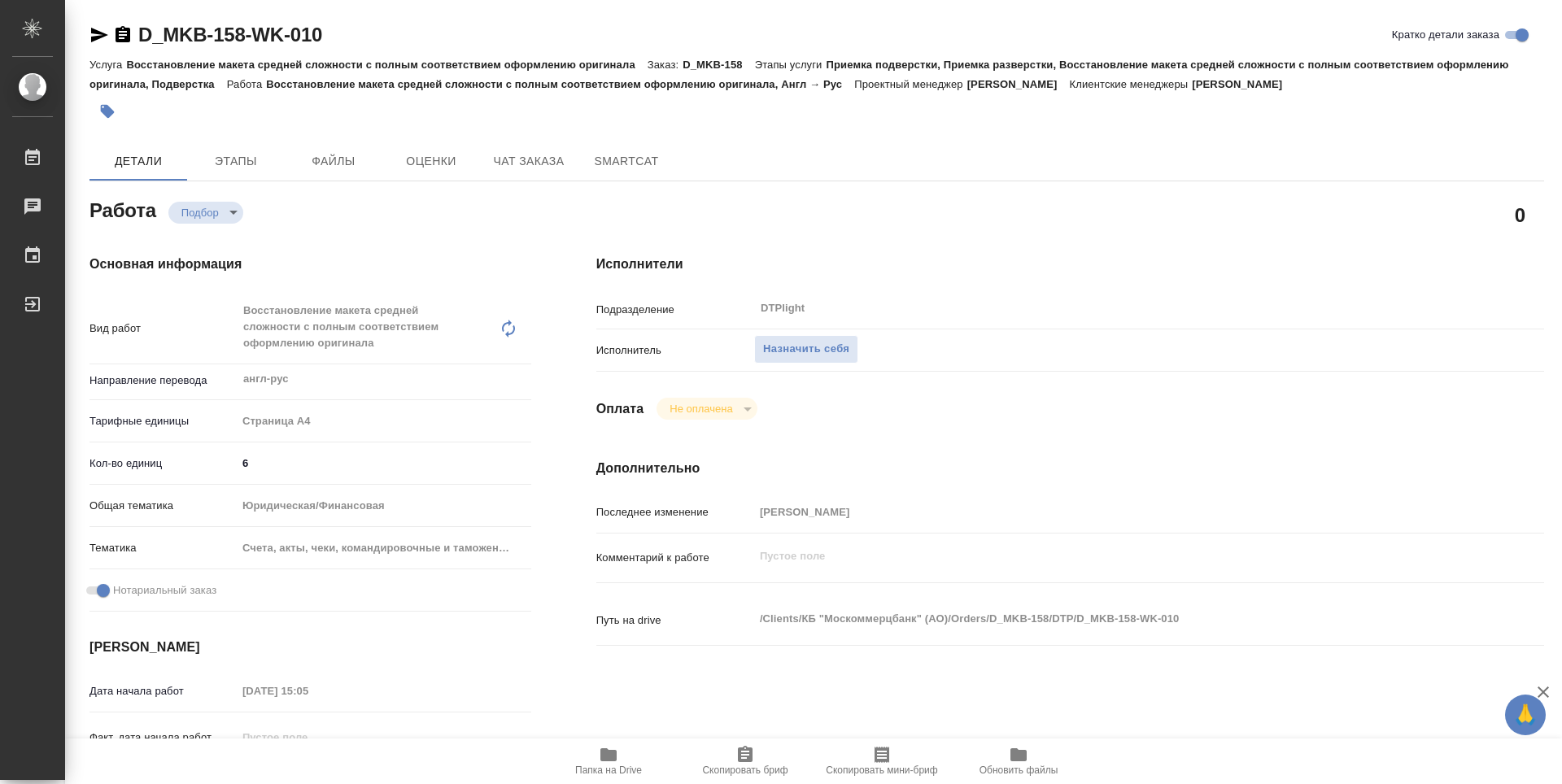
type textarea "x"
